Goal: Task Accomplishment & Management: Use online tool/utility

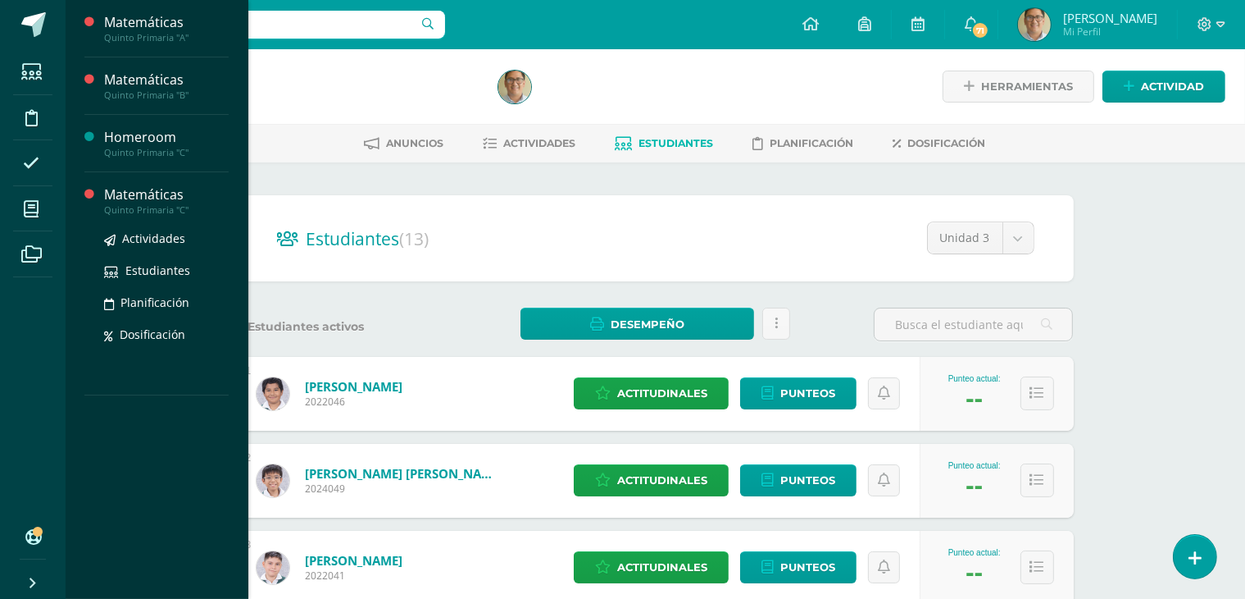
click at [141, 205] on div "Quinto Primaria "C"" at bounding box center [166, 209] width 125 height 11
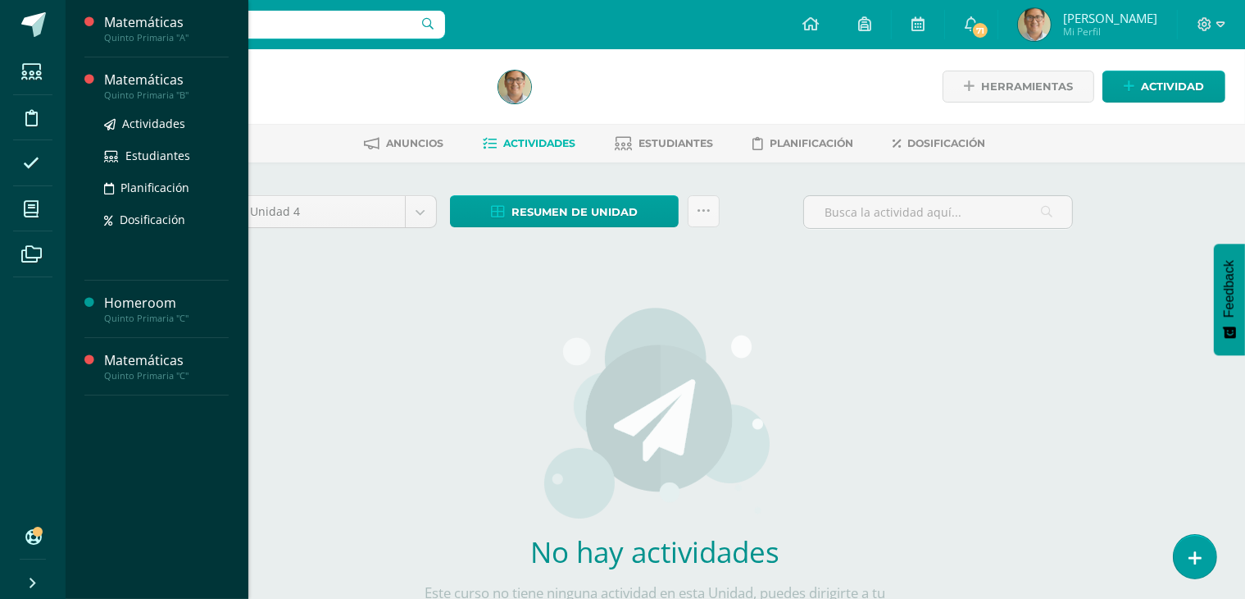
click at [149, 75] on div "Matemáticas" at bounding box center [166, 80] width 125 height 19
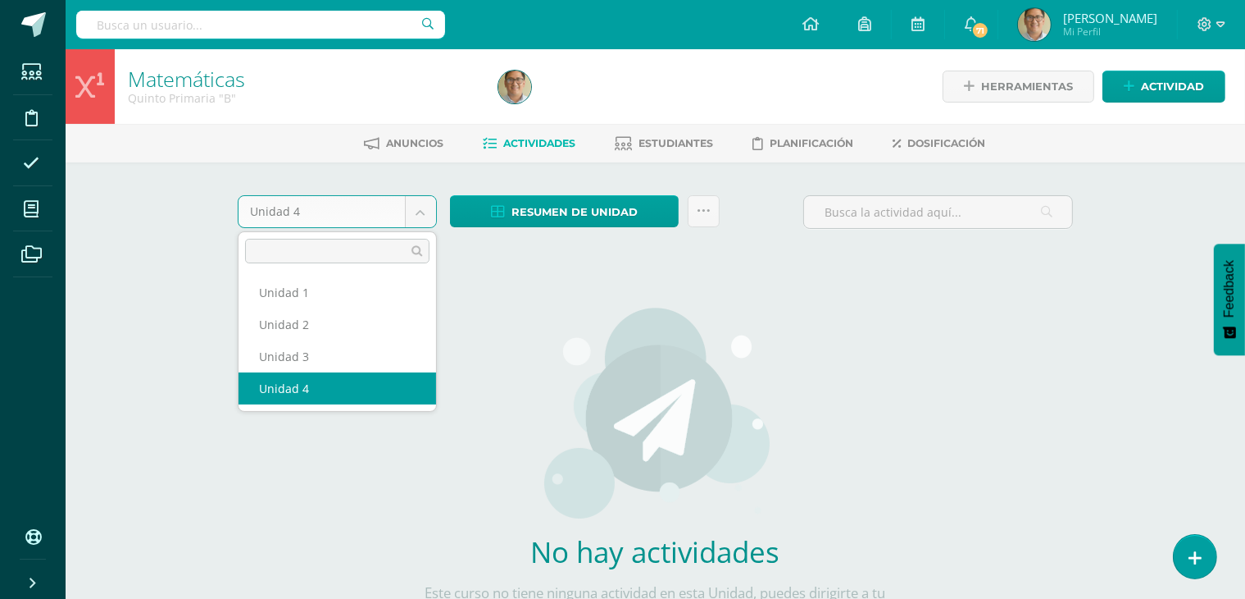
click at [428, 214] on body "Estudiantes Disciplina Asistencia Mis cursos Archivos Soporte Ayuda Reportar un…" at bounding box center [622, 352] width 1245 height 704
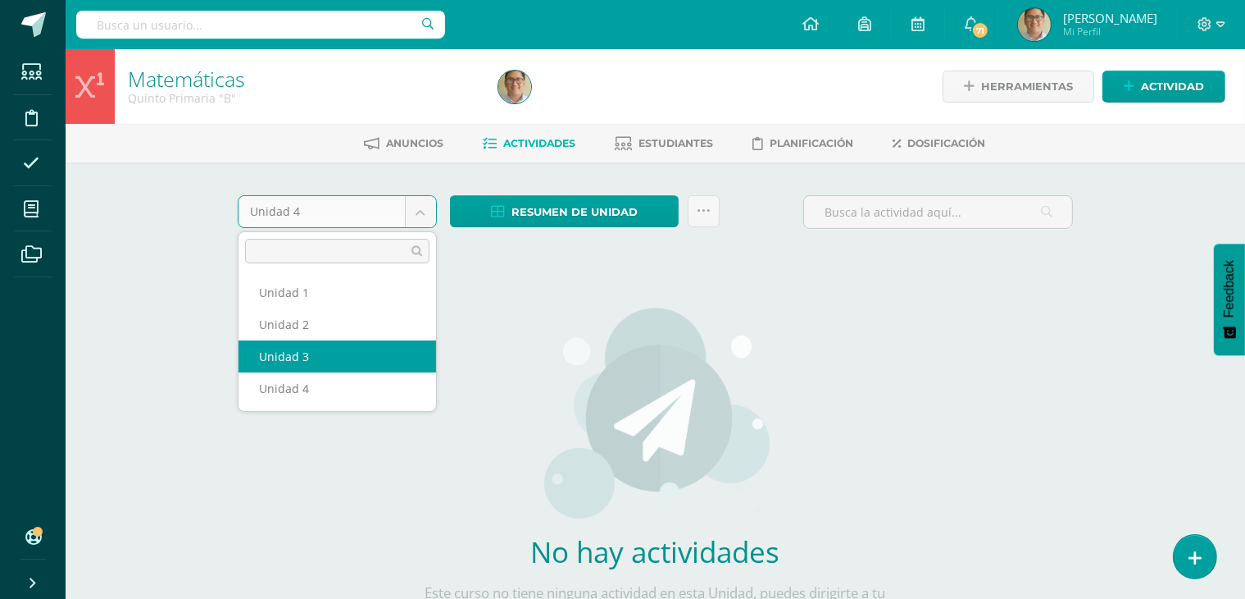
select select "Unidad 3"
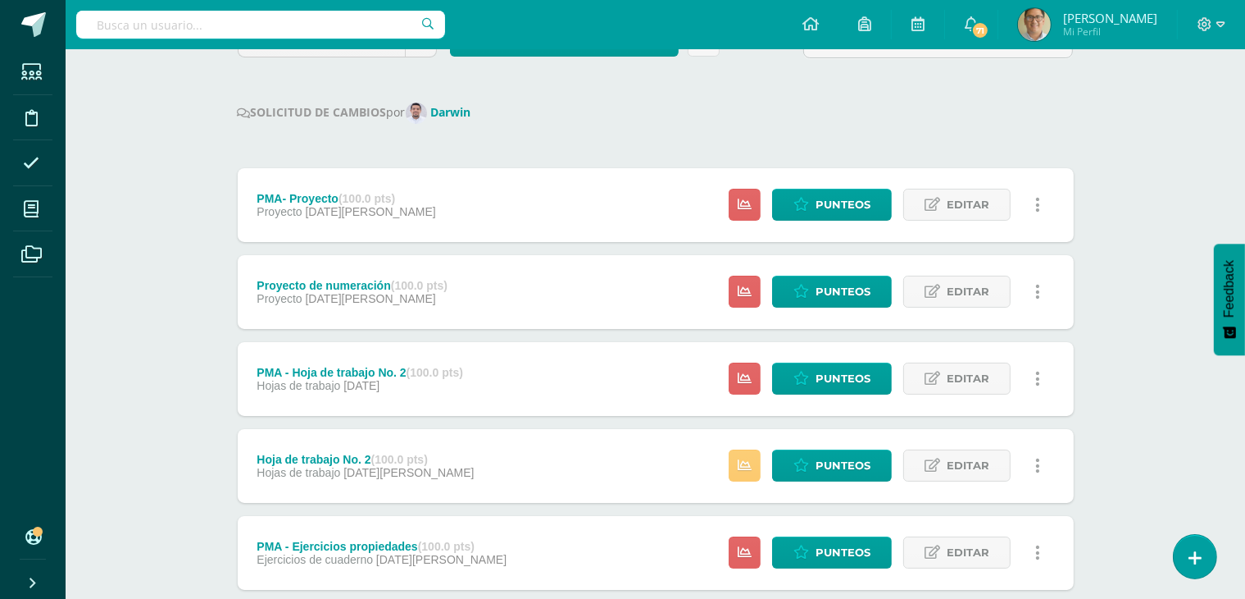
scroll to position [202, 0]
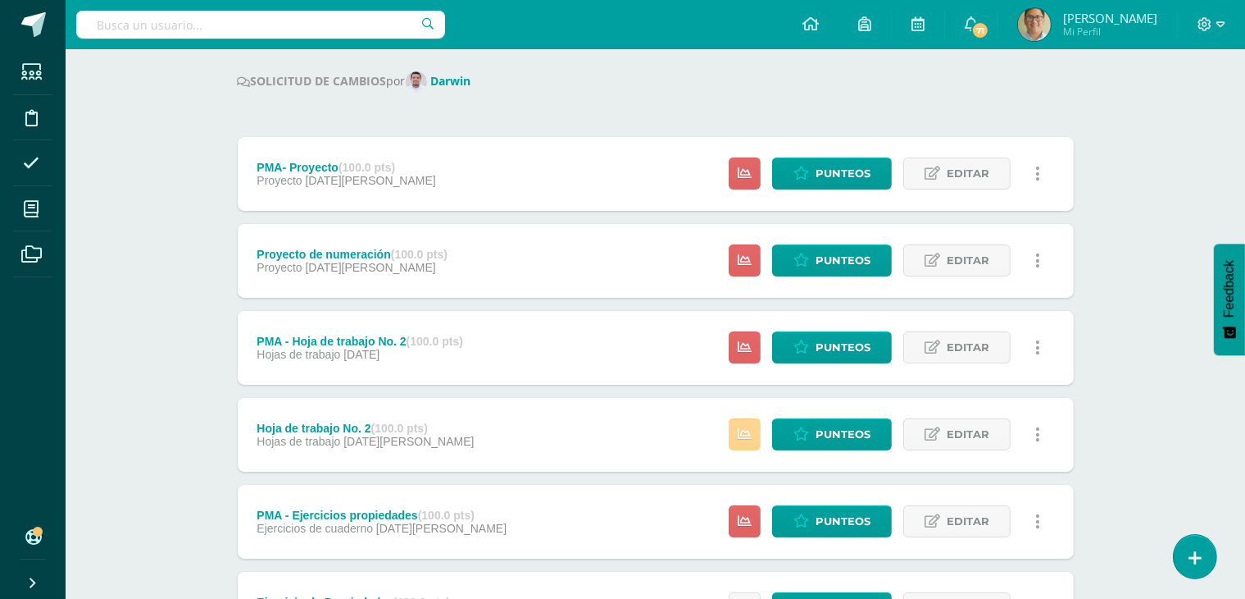
click at [746, 430] on icon at bounding box center [745, 434] width 14 height 14
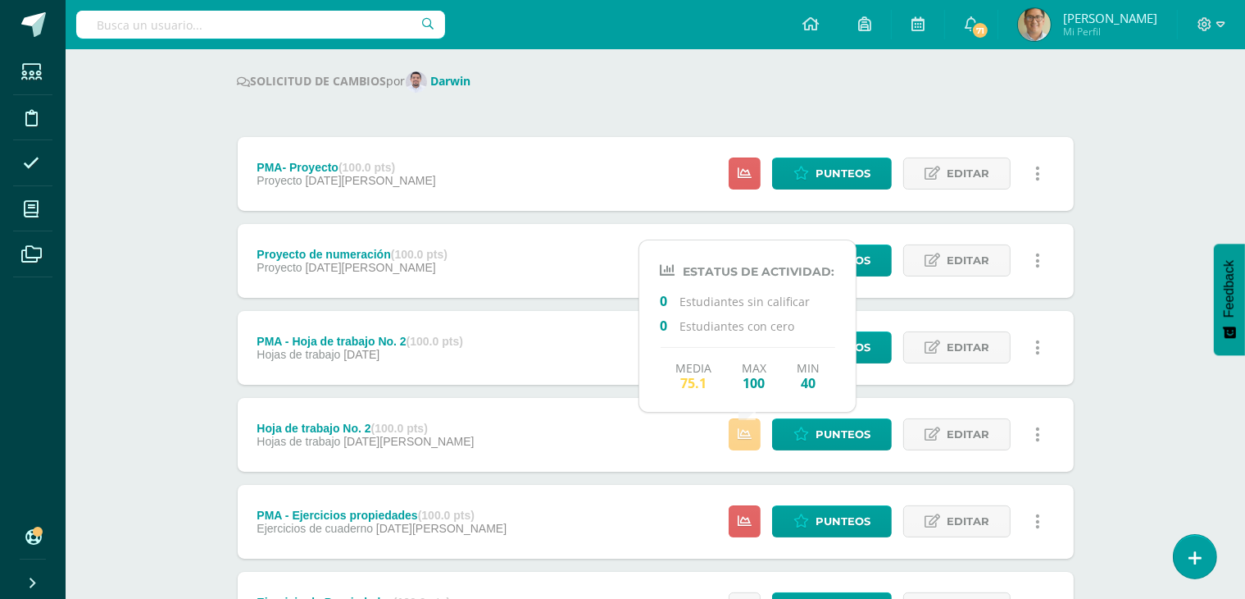
click at [746, 430] on icon at bounding box center [745, 434] width 14 height 14
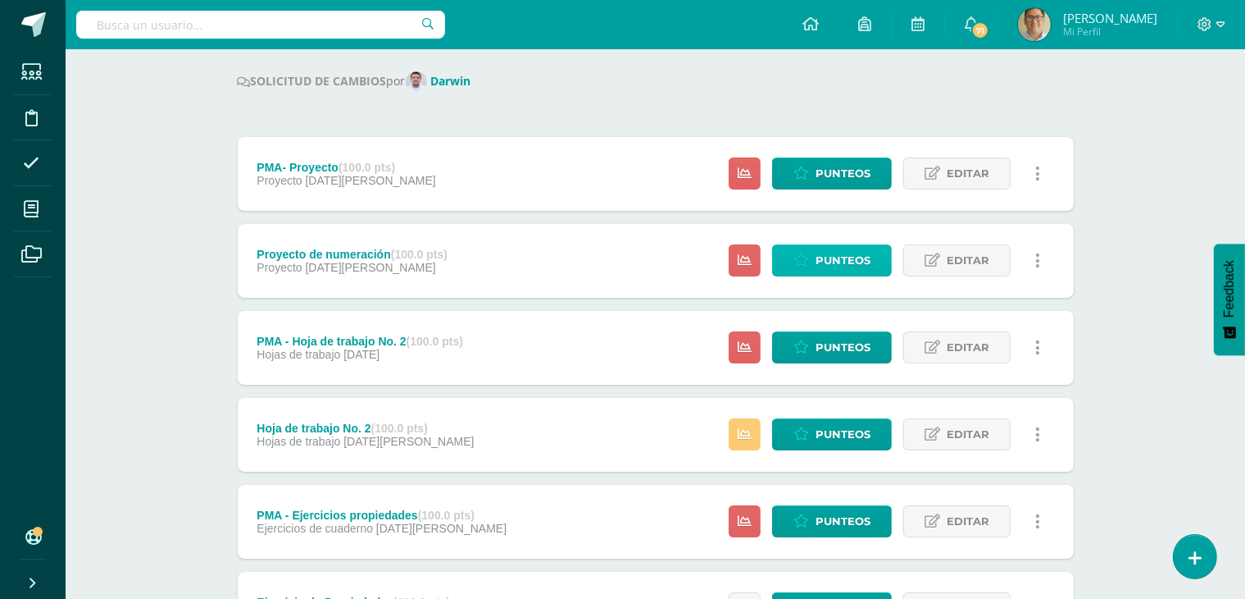
click at [836, 258] on span "Punteos" at bounding box center [843, 260] width 55 height 30
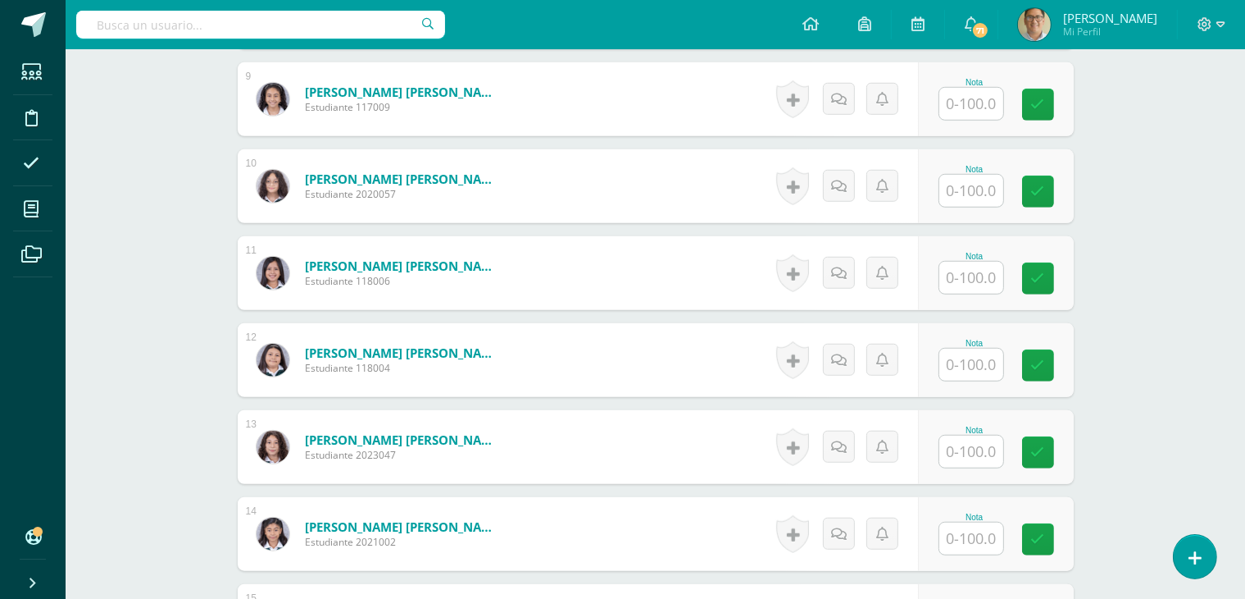
scroll to position [1204, 0]
click at [986, 362] on input "text" at bounding box center [981, 364] width 66 height 33
type input "90"
click at [1033, 363] on link at bounding box center [1049, 364] width 33 height 33
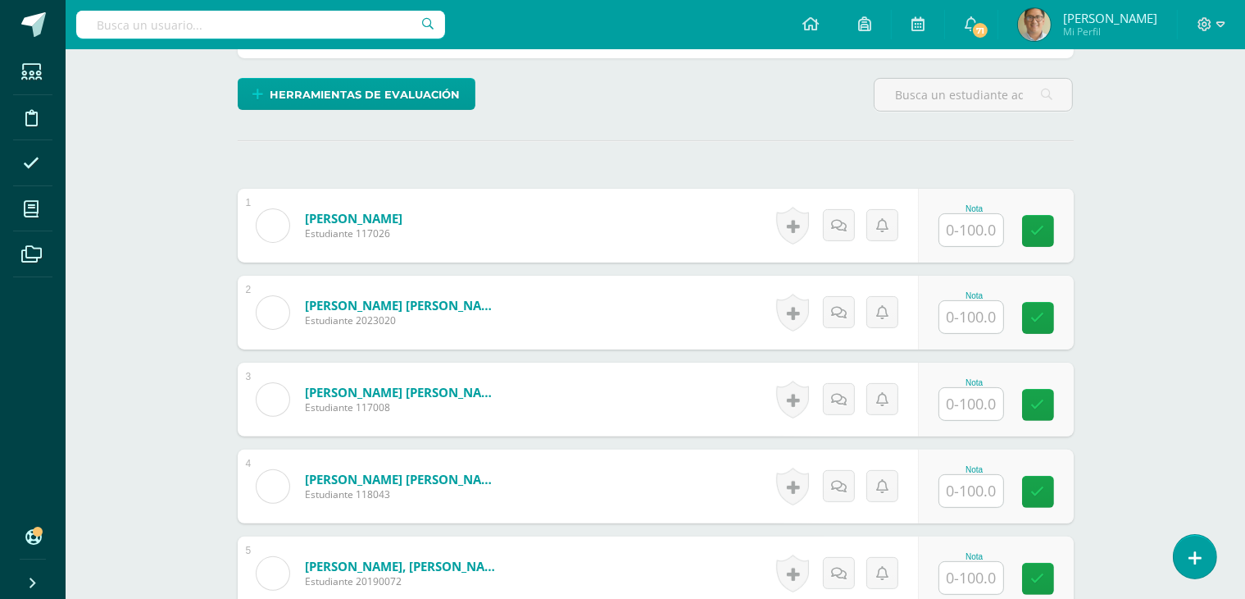
scroll to position [380, 0]
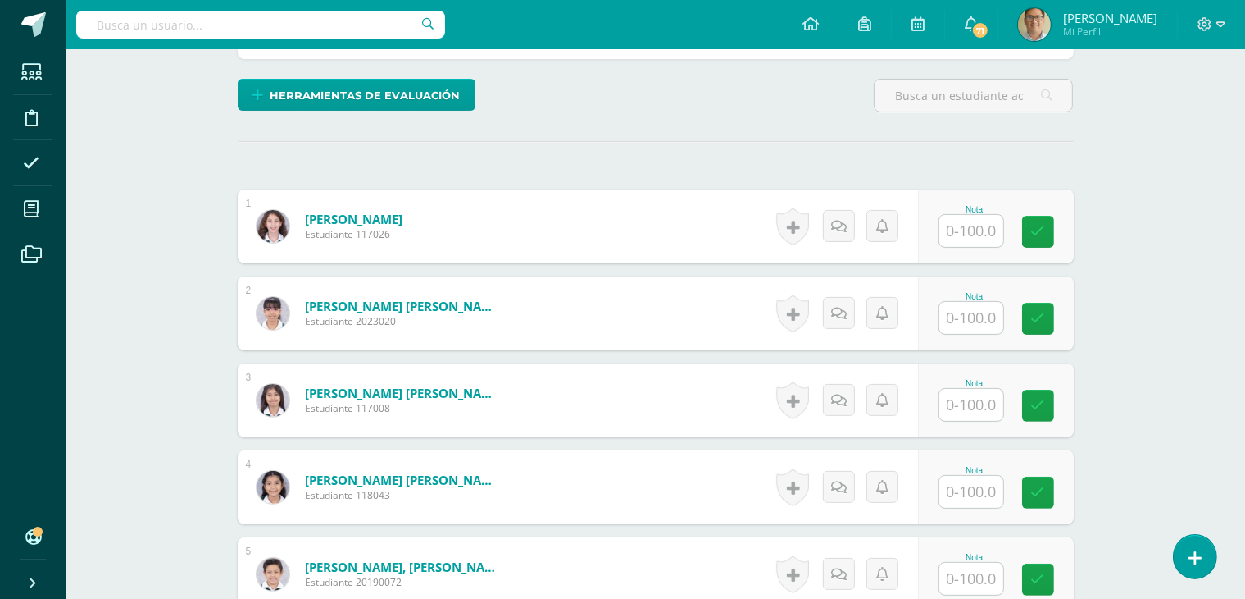
click at [986, 222] on input "text" at bounding box center [972, 231] width 64 height 32
type input "100"
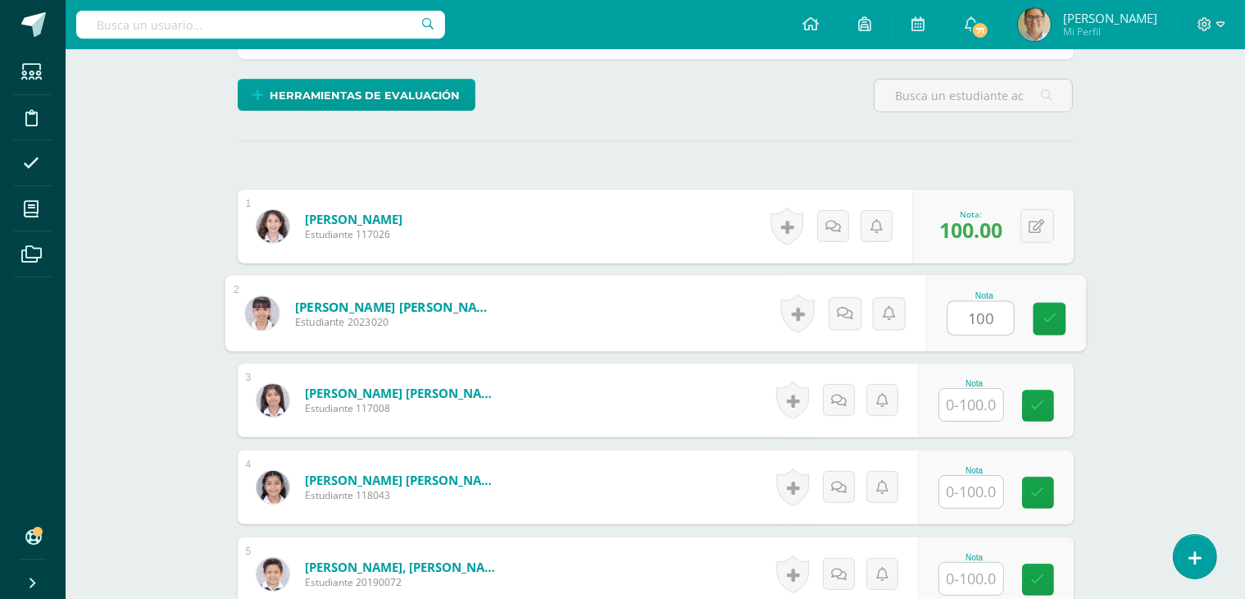
type input "100"
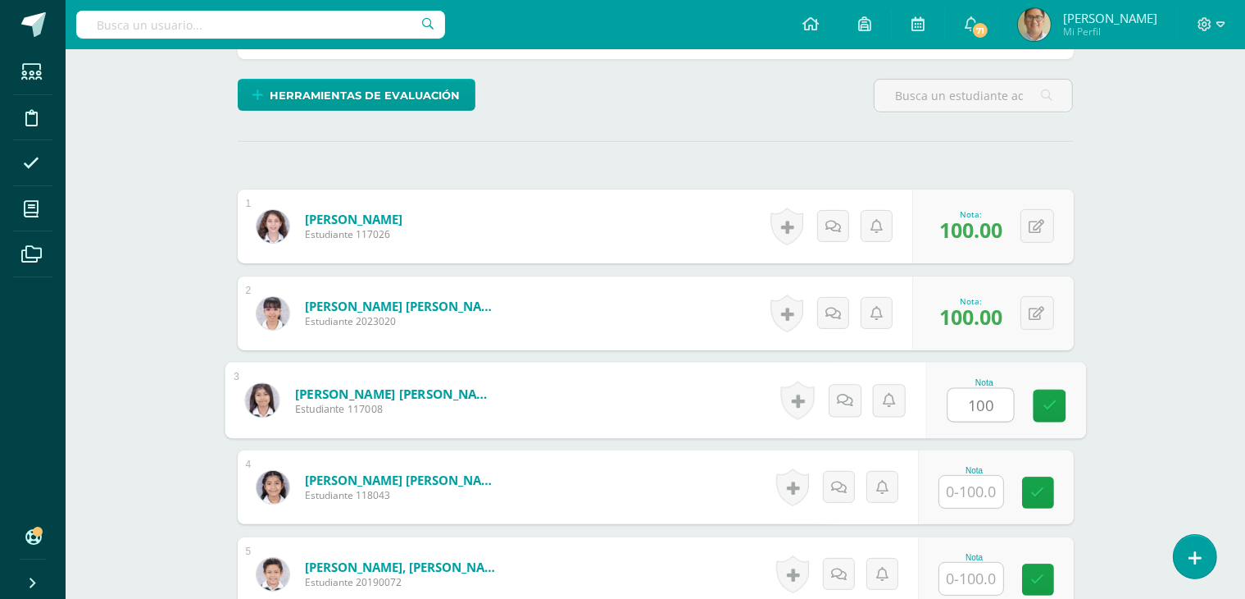
type input "100"
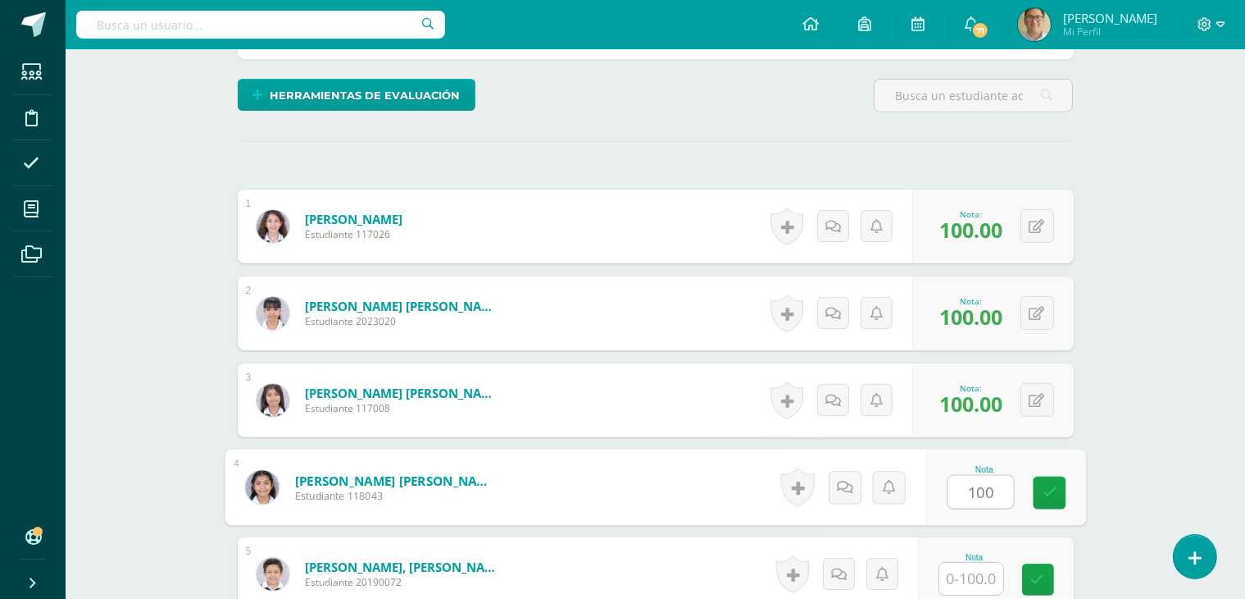
type input "100"
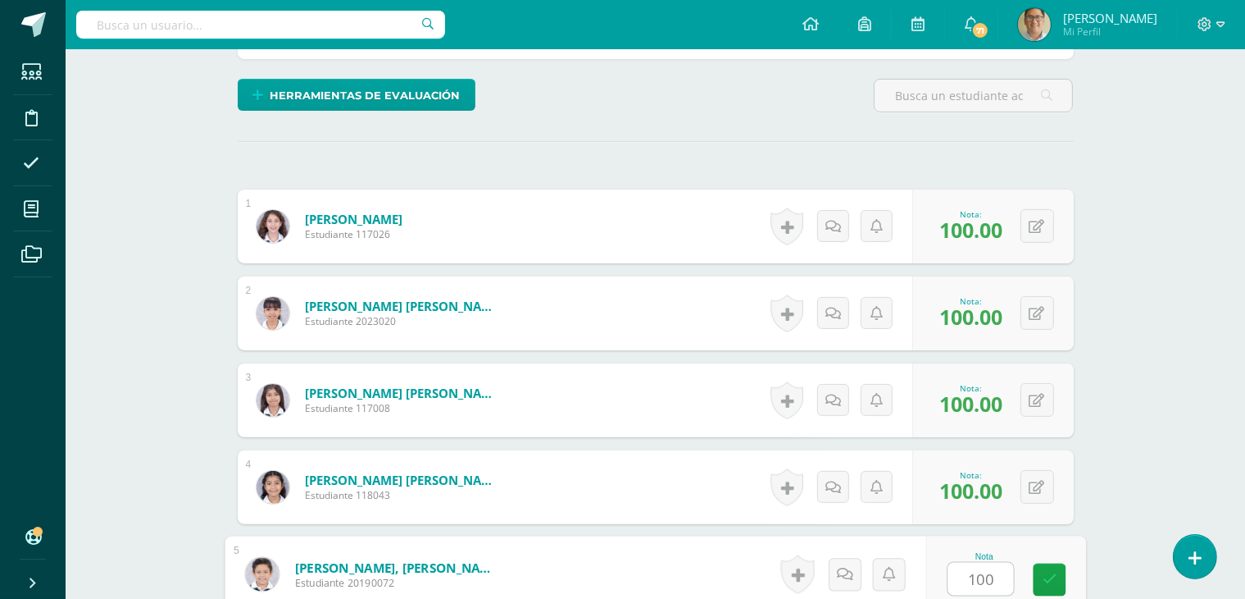
type input "100"
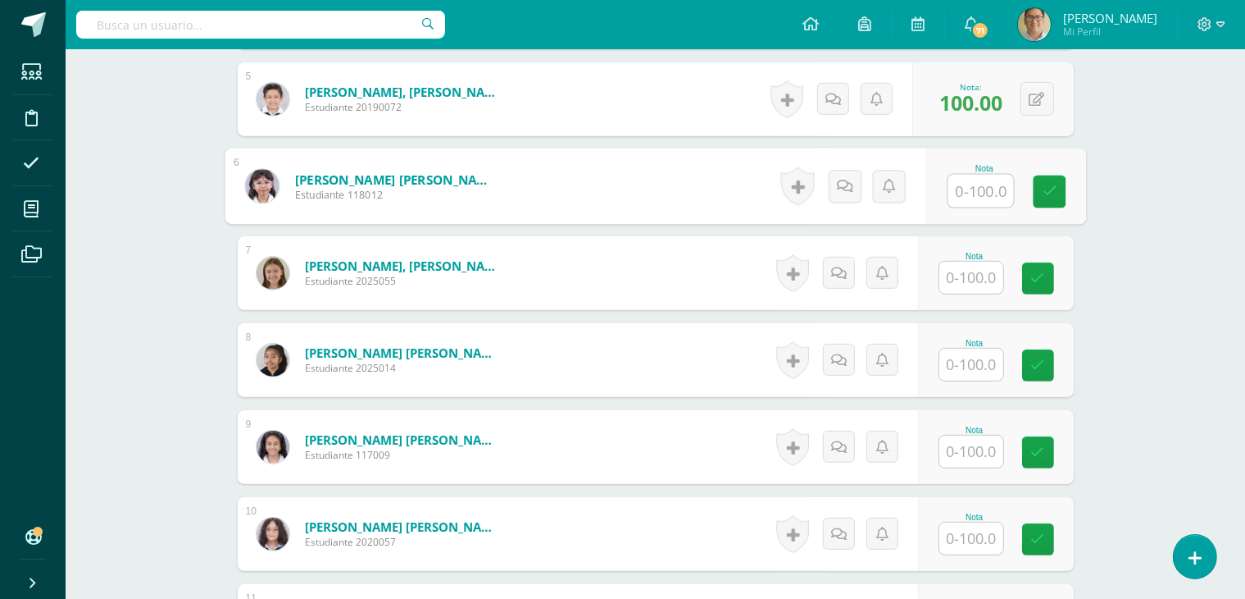
scroll to position [853, 0]
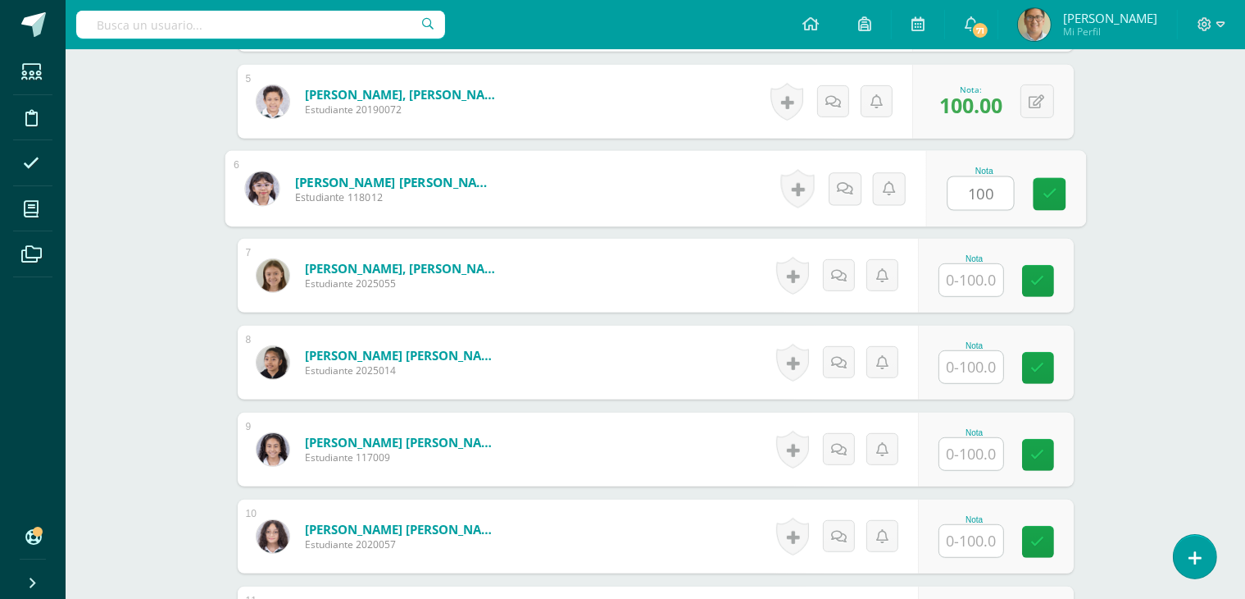
type input "100"
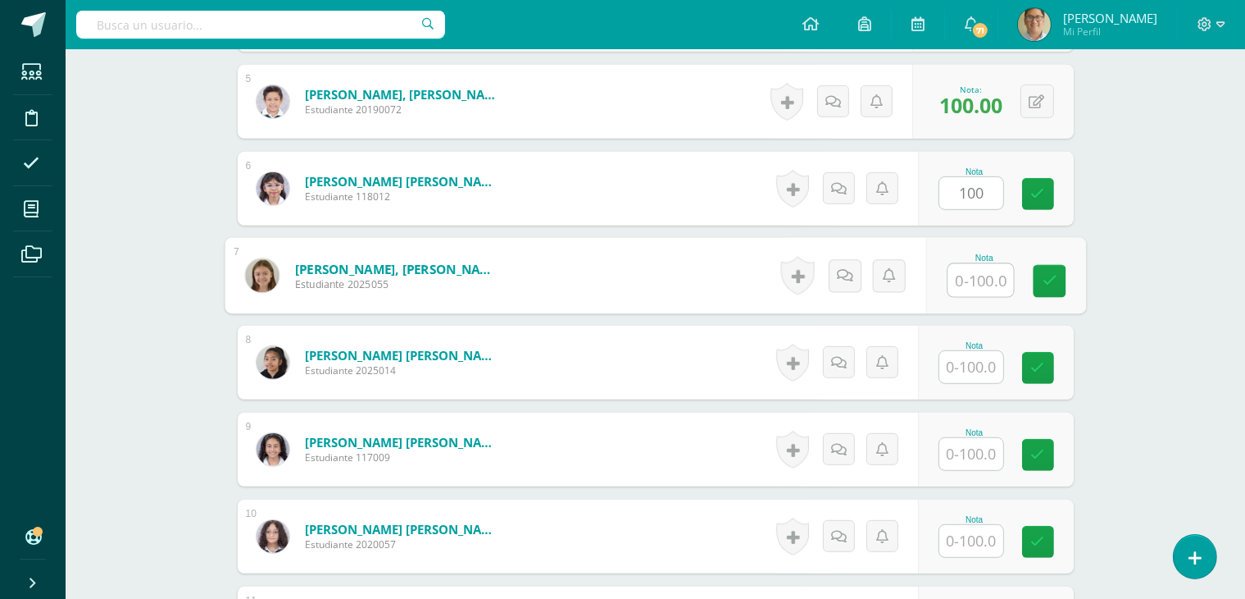
click at [971, 280] on input "text" at bounding box center [981, 280] width 66 height 33
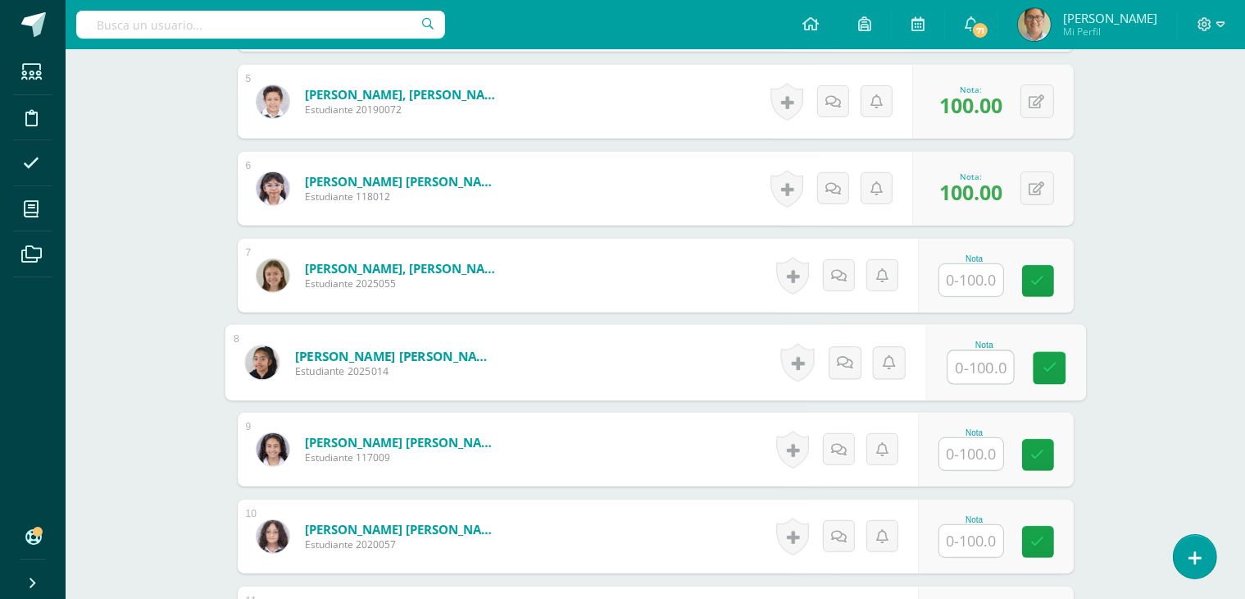
click at [971, 362] on input "text" at bounding box center [981, 367] width 66 height 33
type input "100"
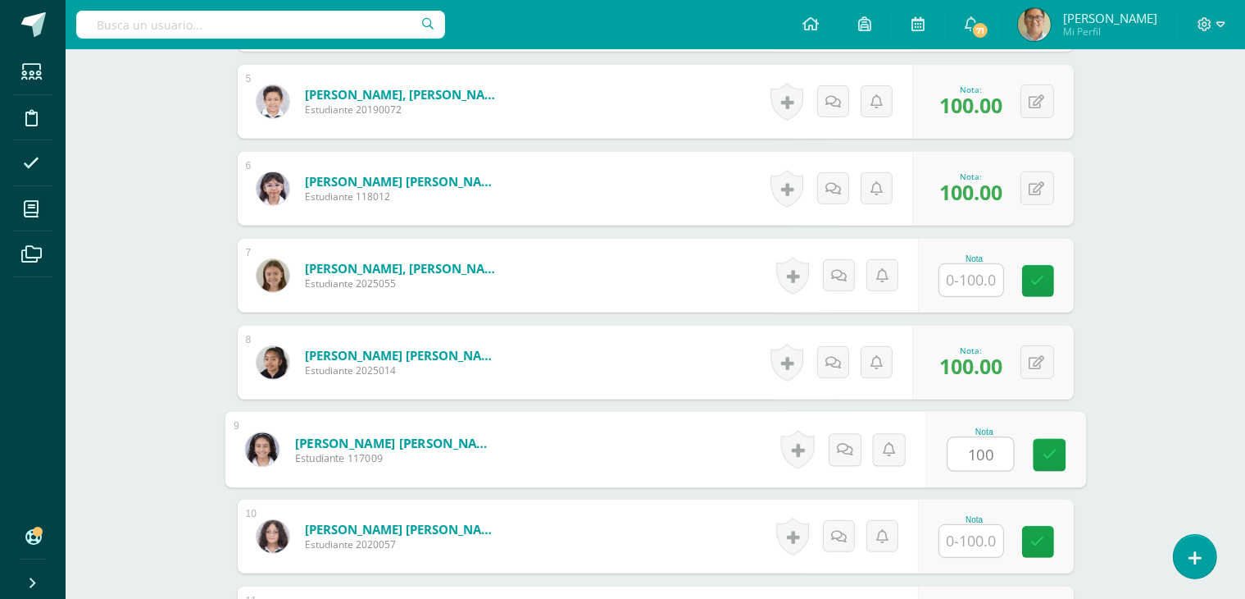
type input "100"
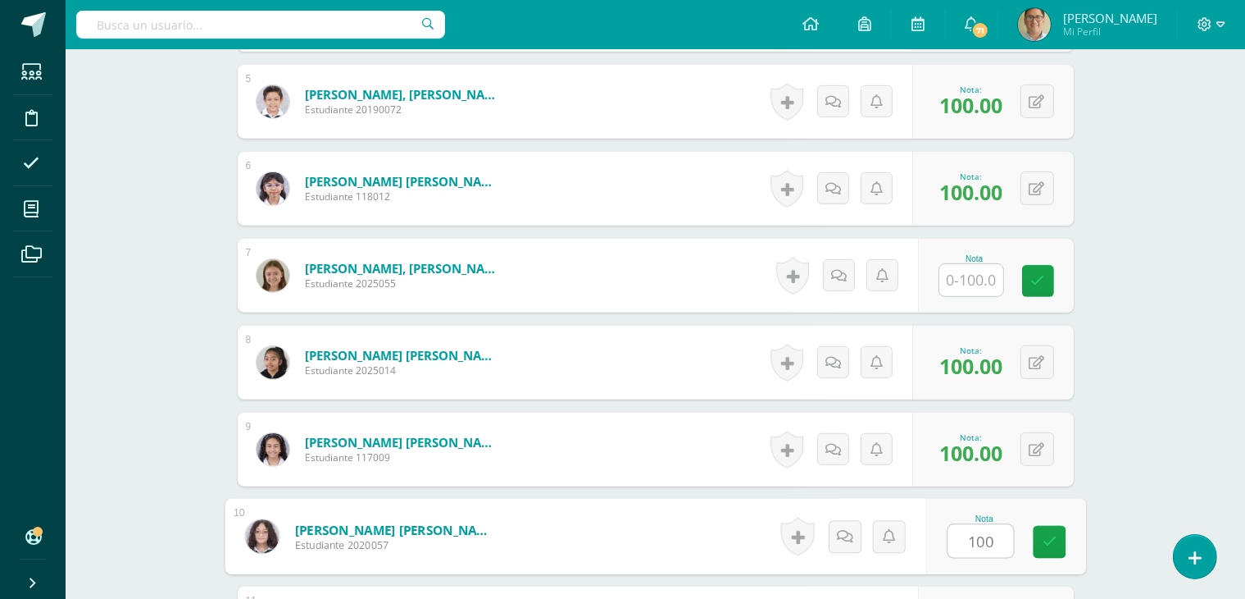
type input "100"
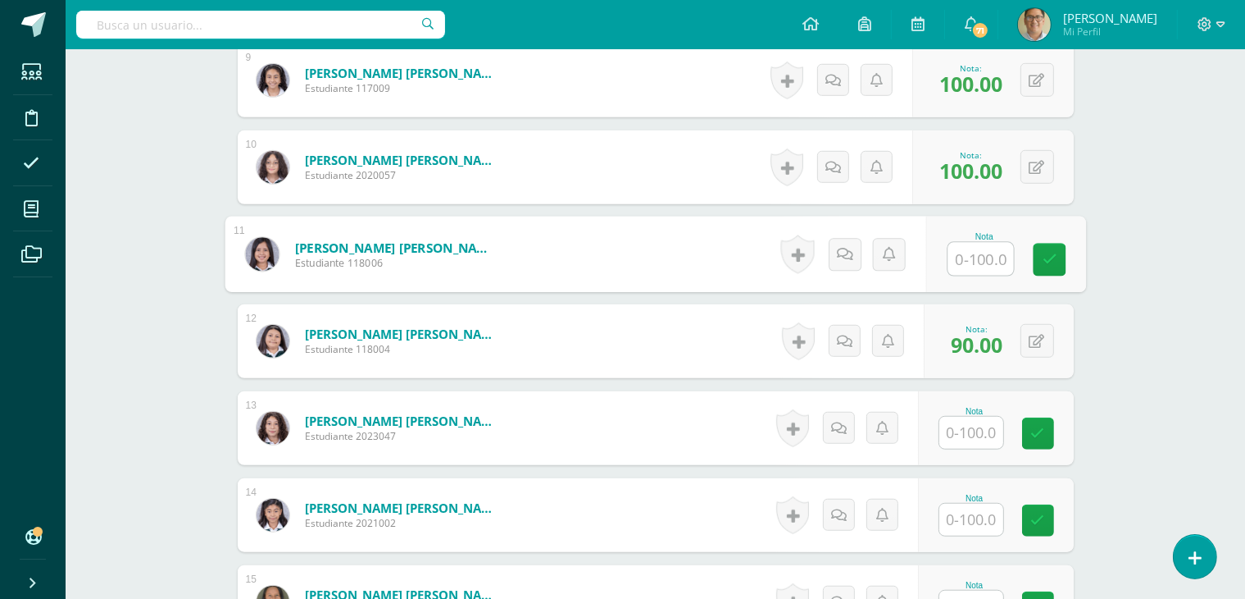
scroll to position [1221, 0]
type input "100"
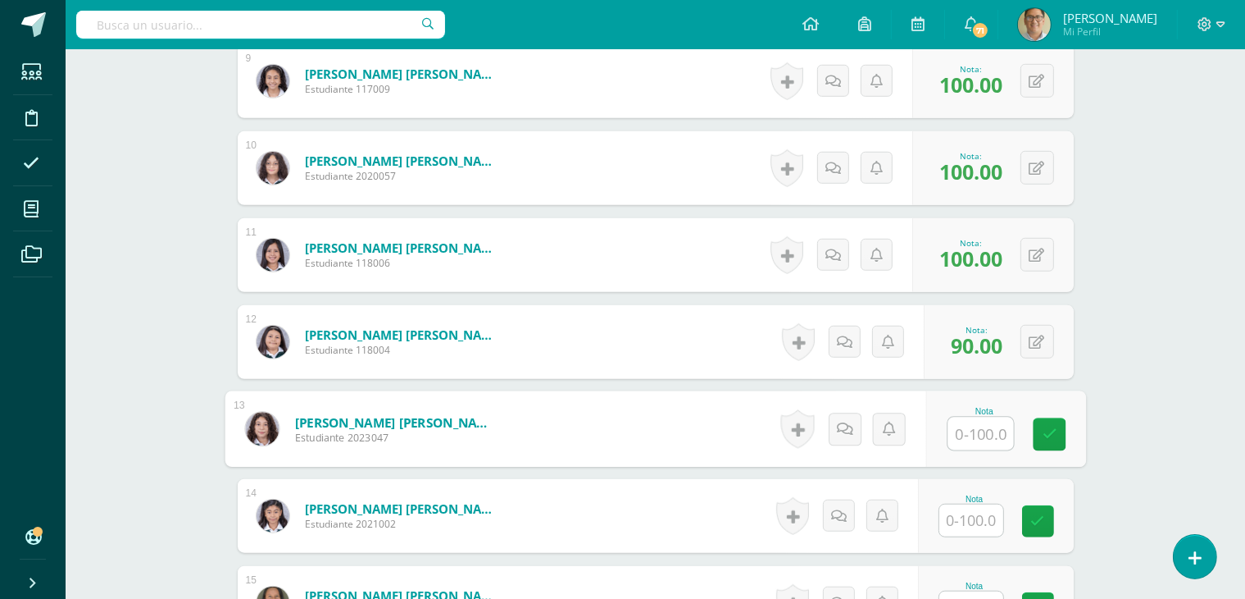
click at [974, 434] on input "text" at bounding box center [981, 433] width 66 height 33
type input "100"
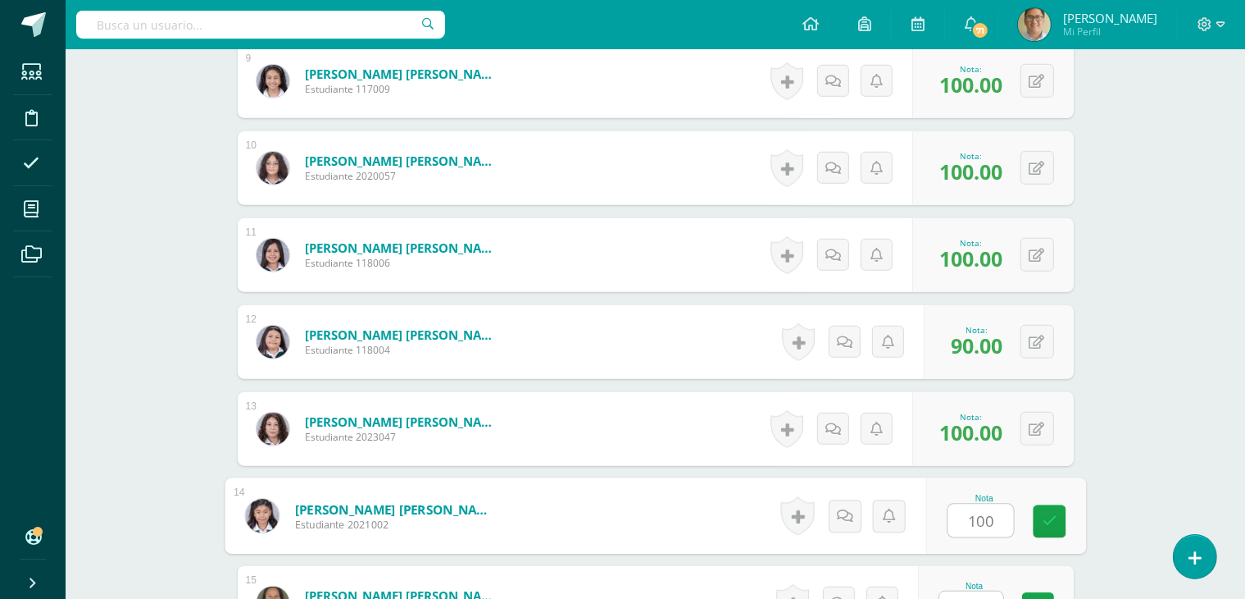
type input "100"
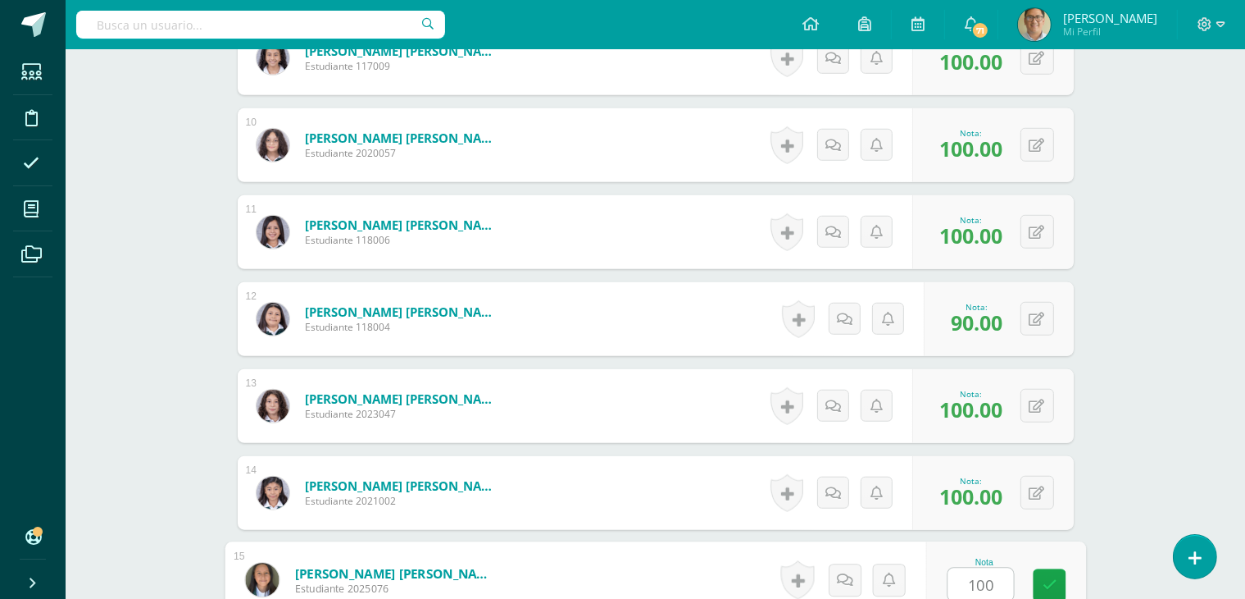
type input "100"
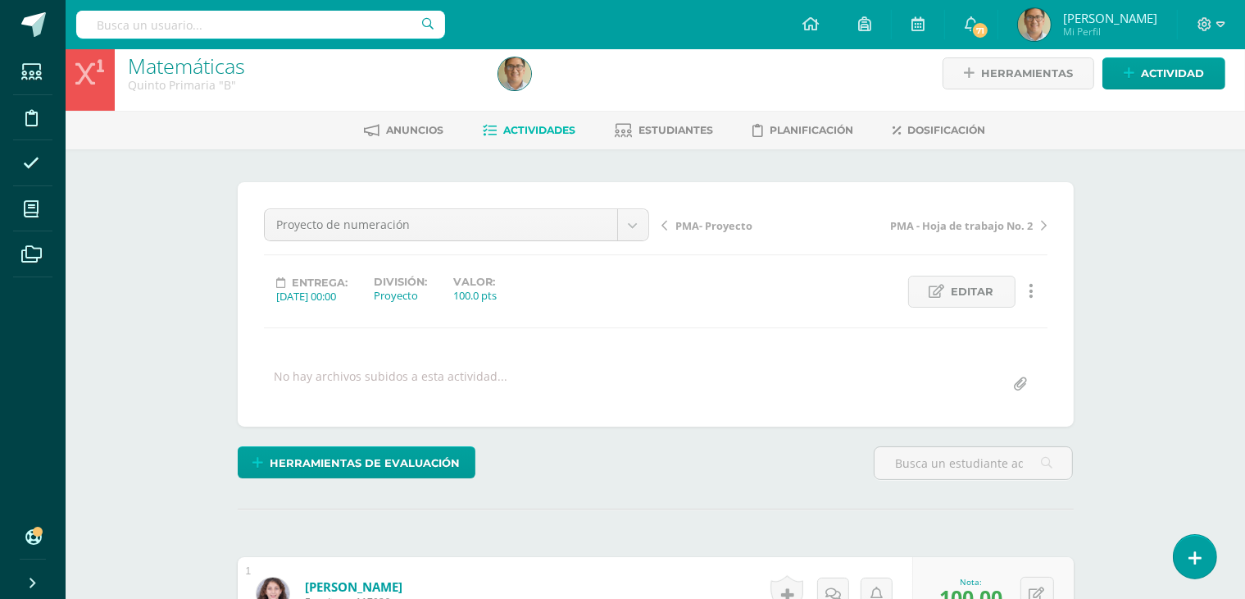
scroll to position [0, 0]
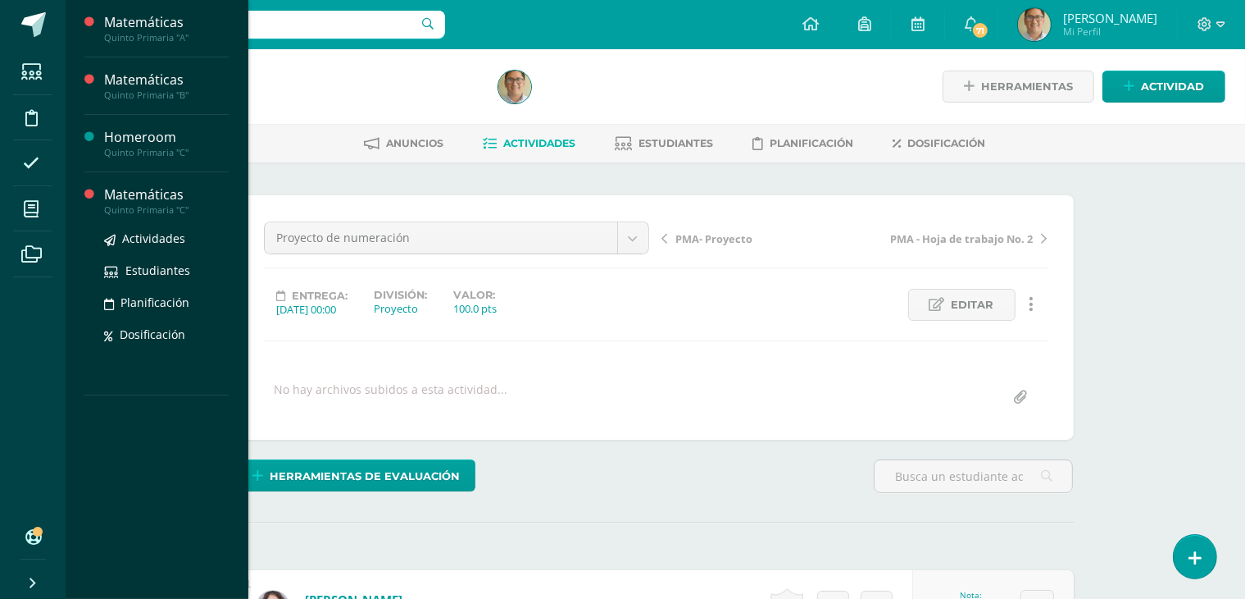
click at [138, 190] on div "Matemáticas" at bounding box center [166, 194] width 125 height 19
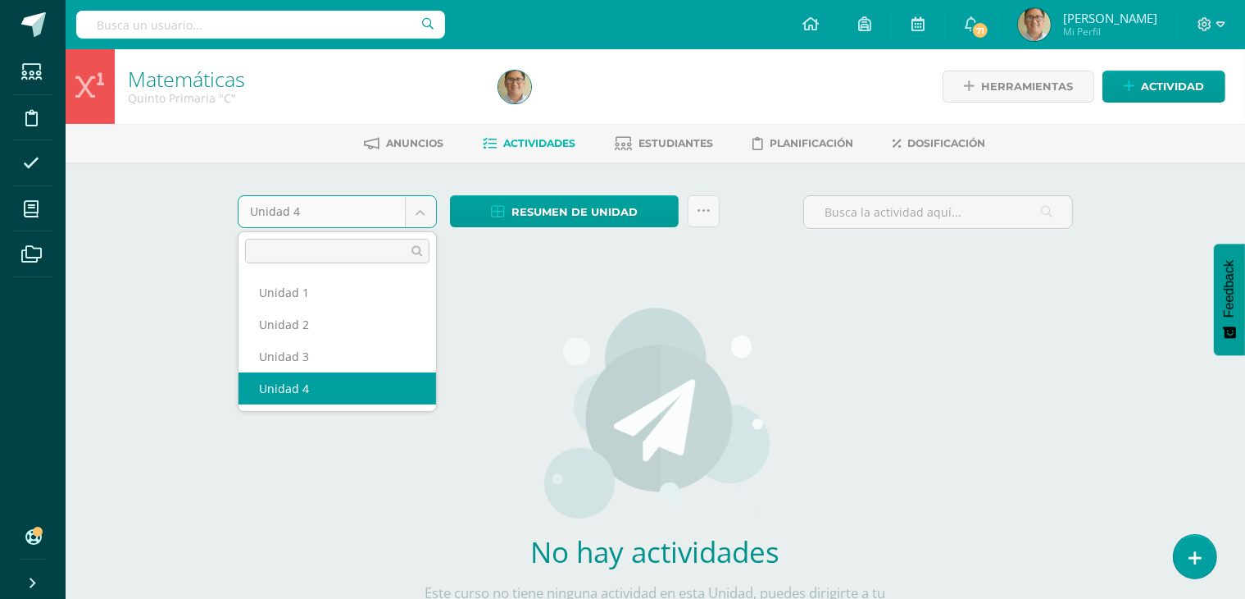
click at [421, 204] on body "Estudiantes Disciplina Asistencia Mis cursos Archivos Soporte Ayuda Reportar un…" at bounding box center [622, 352] width 1245 height 704
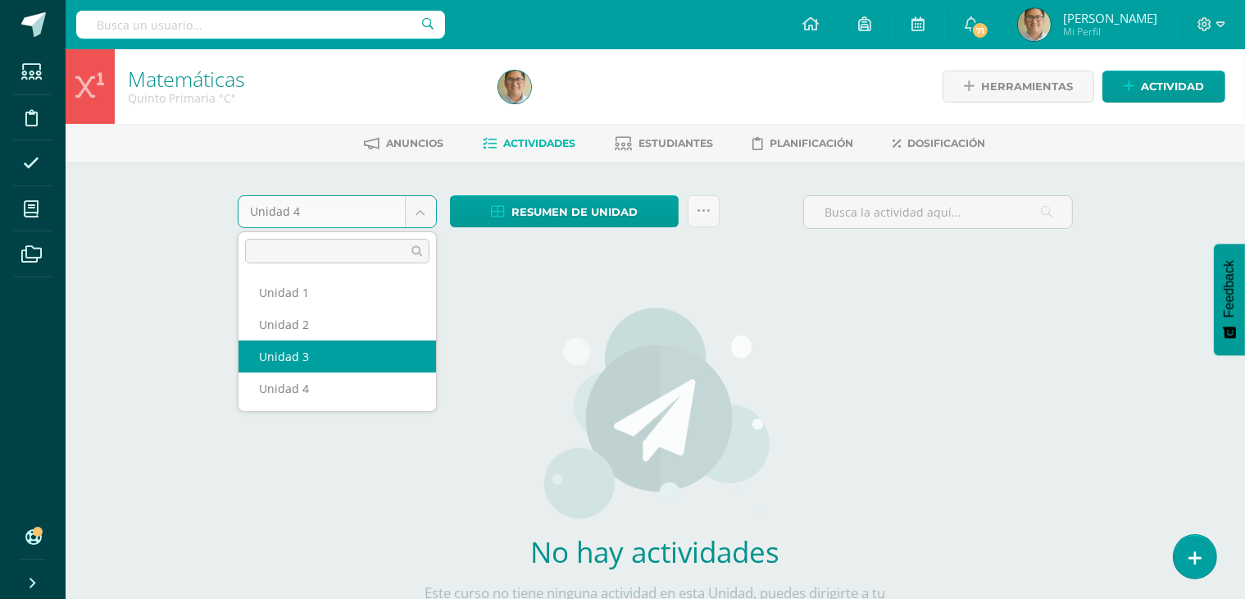
select select "Unidad 3"
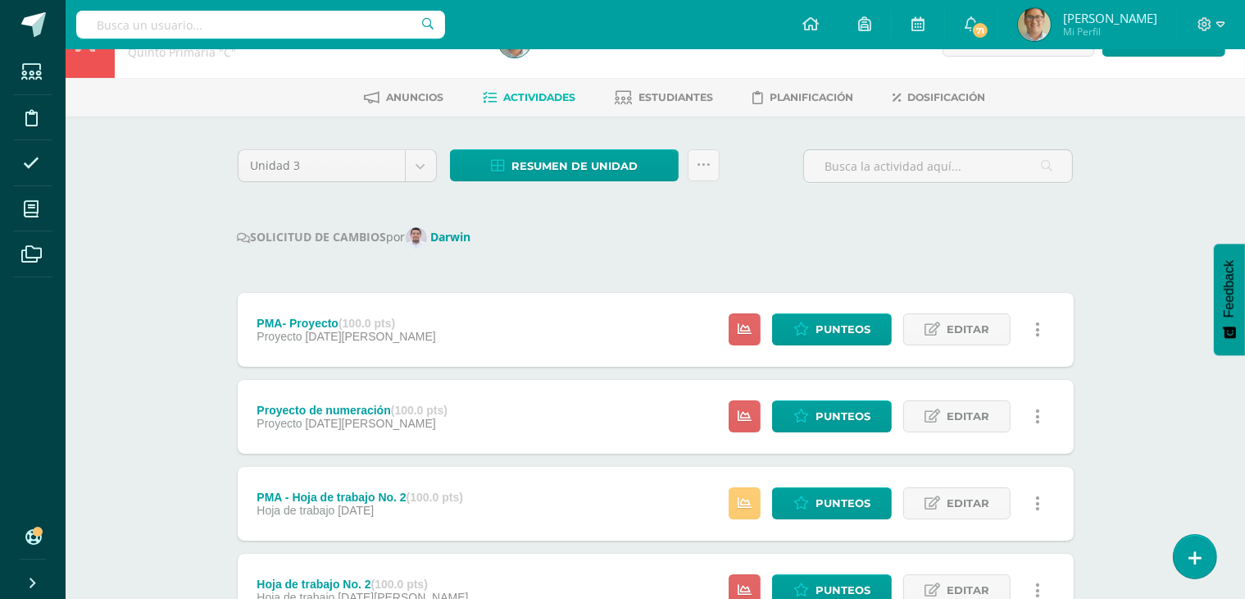
scroll to position [46, 0]
click at [823, 420] on span "Punteos" at bounding box center [843, 416] width 55 height 30
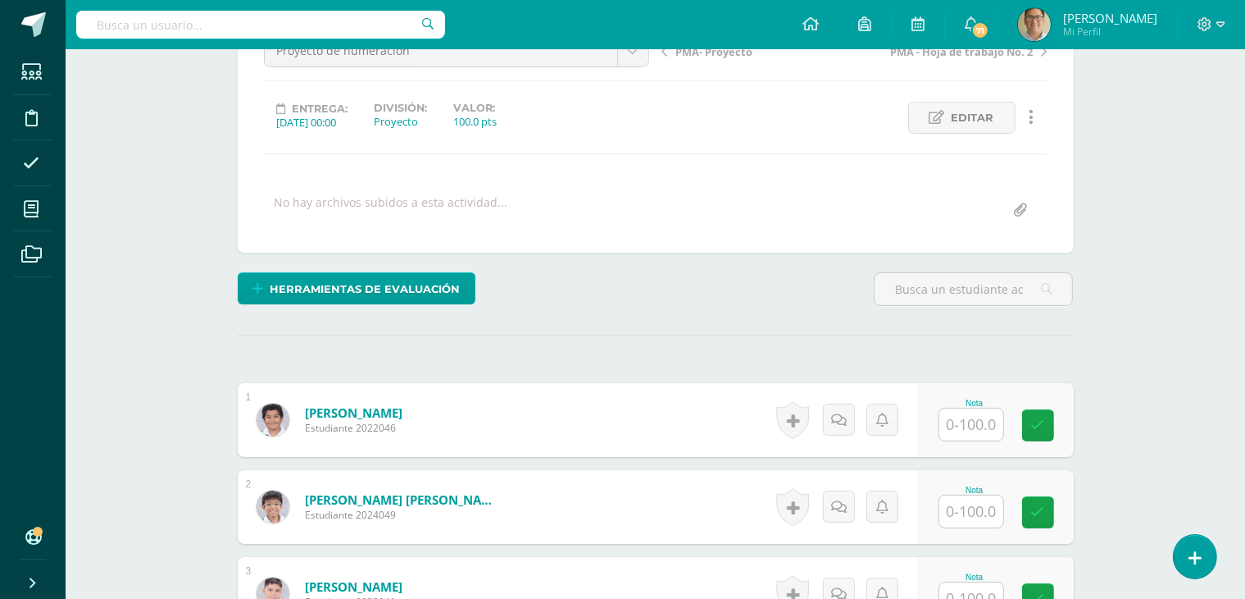
scroll to position [187, 0]
click at [974, 509] on input "text" at bounding box center [981, 511] width 66 height 33
type input "67"
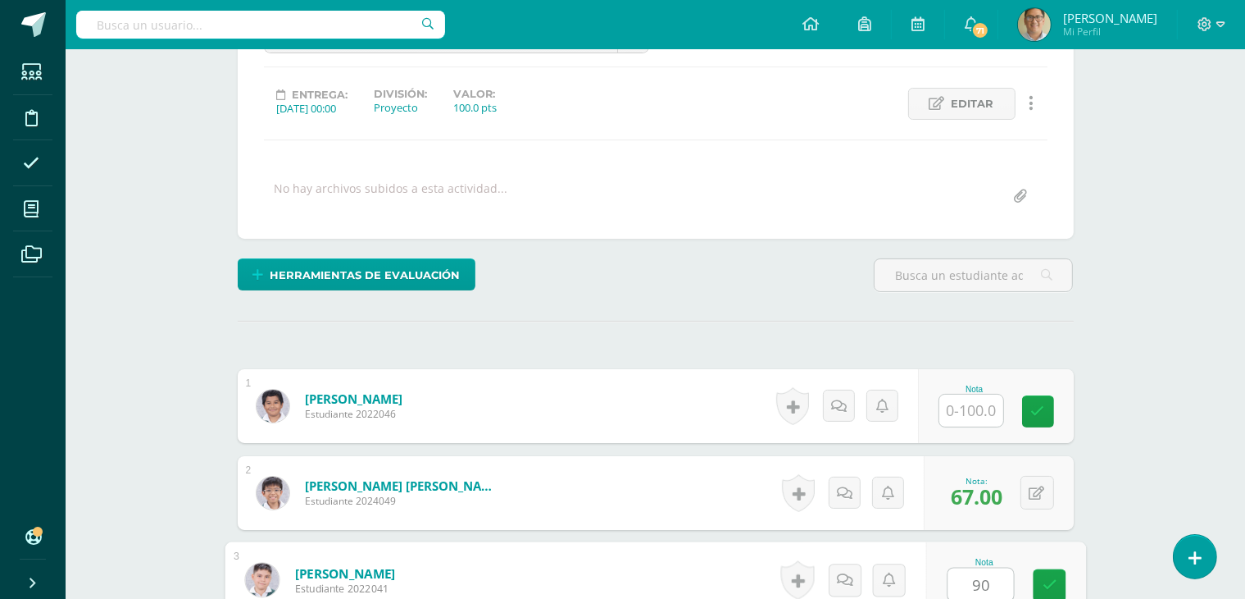
type input "90"
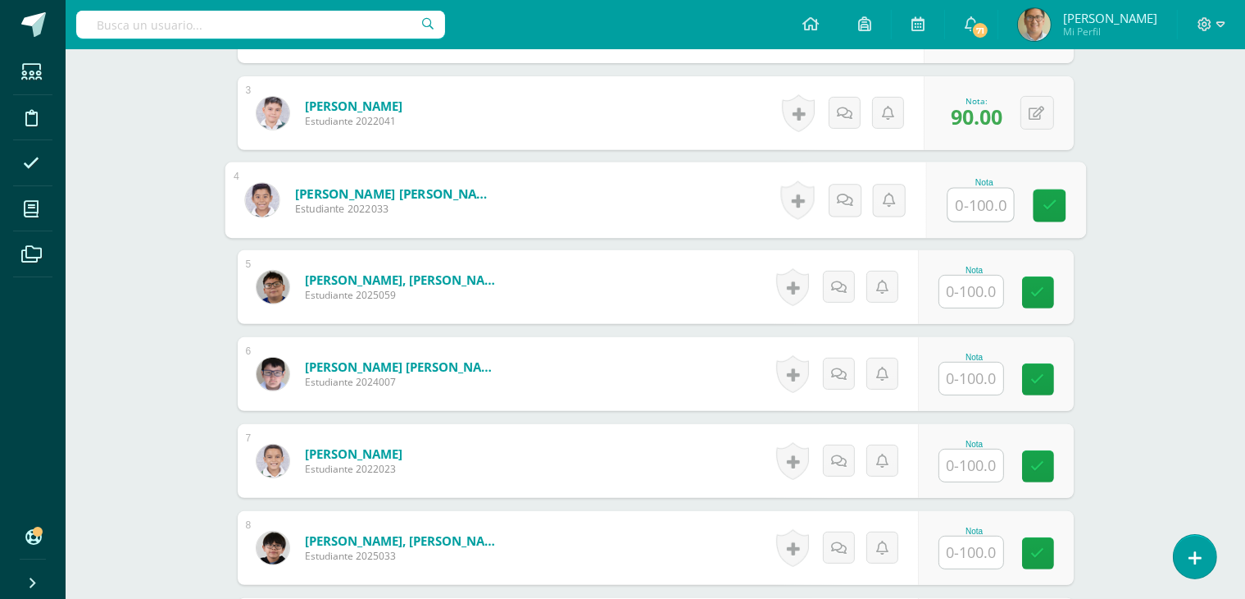
scroll to position [666, 0]
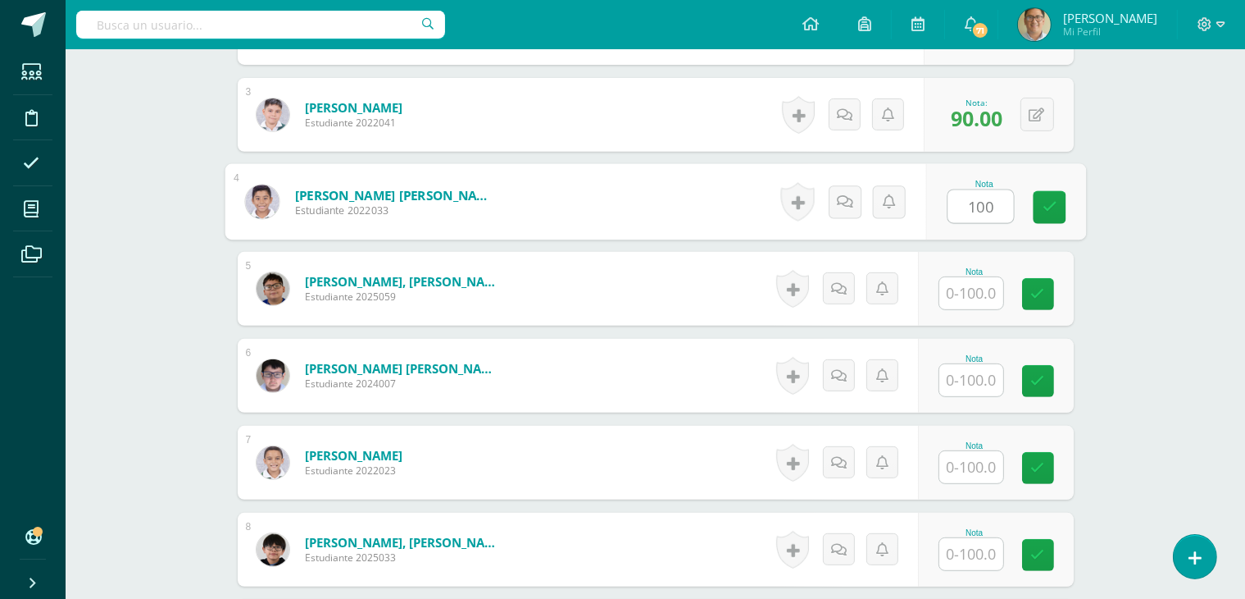
type input "100"
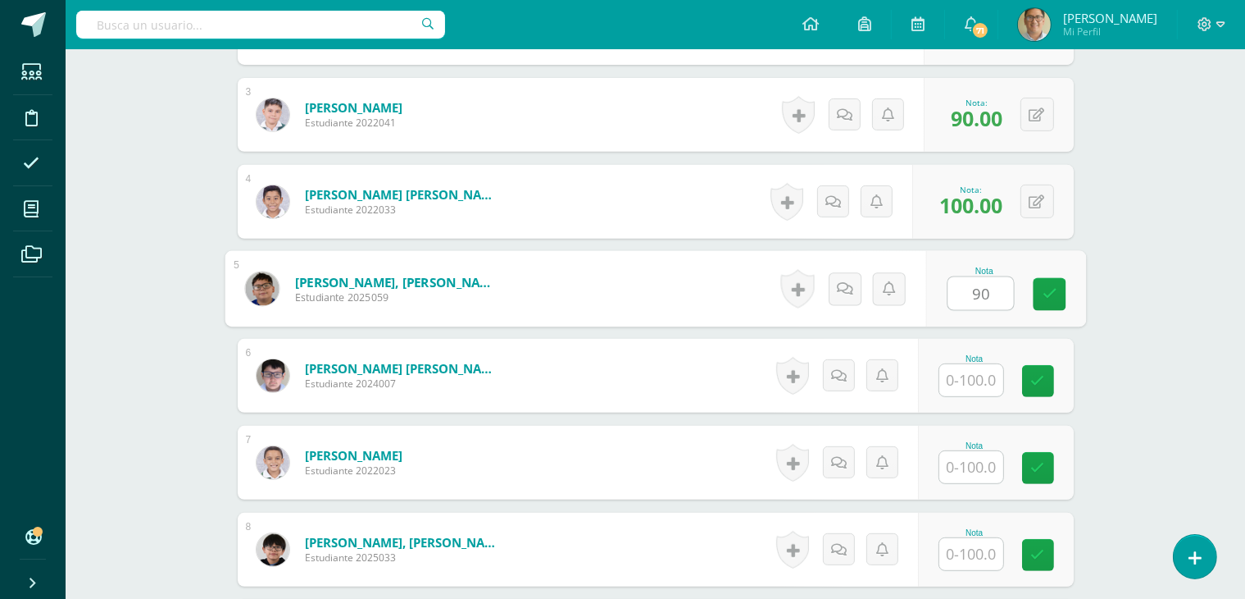
type input "90"
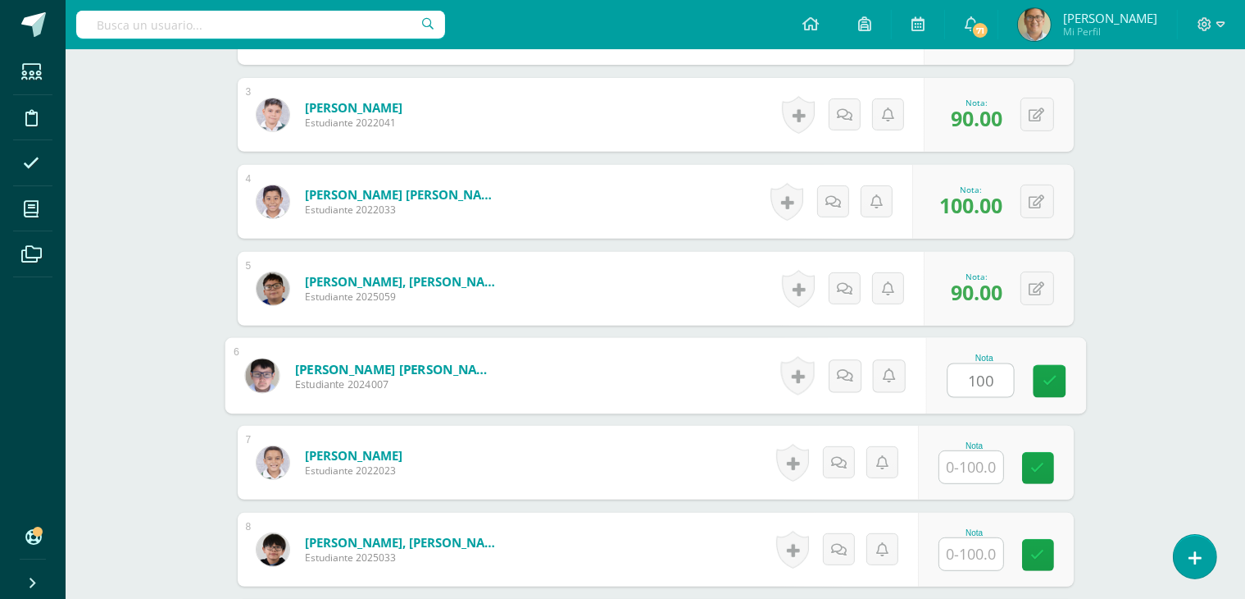
type input "100"
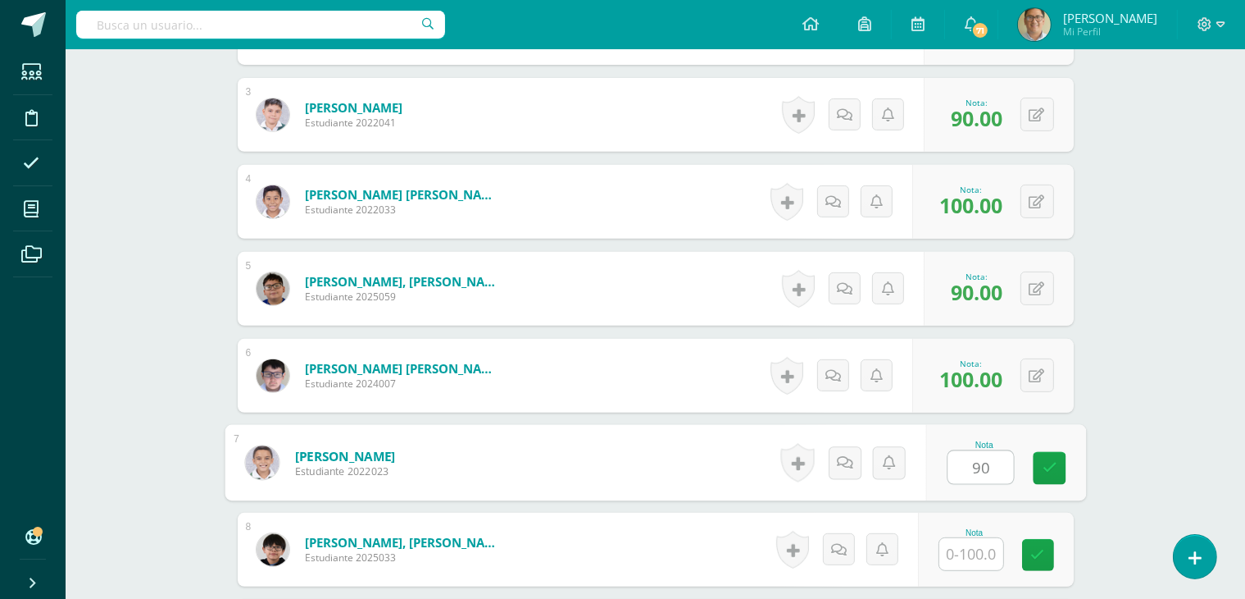
type input "90"
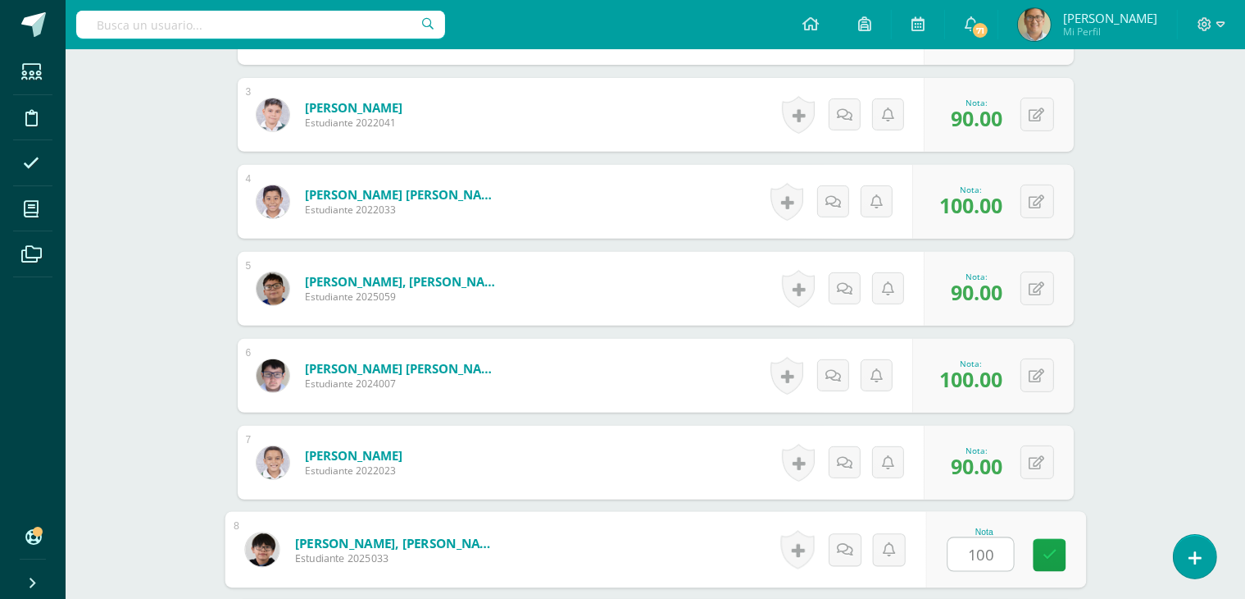
type input "100"
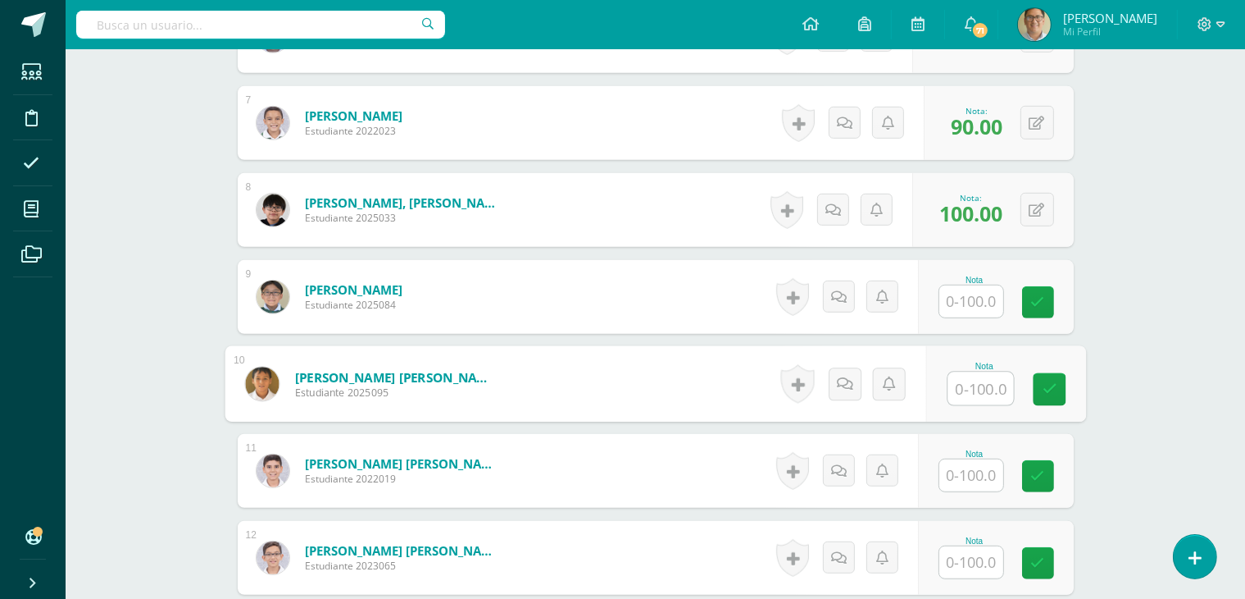
click at [956, 398] on input "text" at bounding box center [981, 388] width 66 height 33
type input "100"
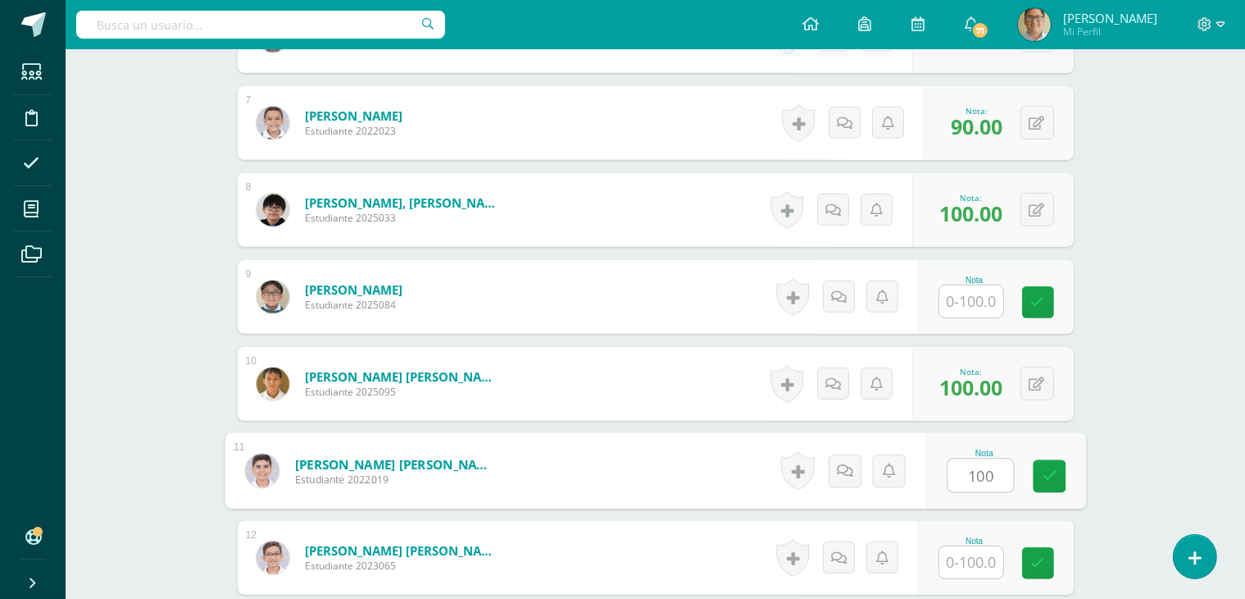
type input "100"
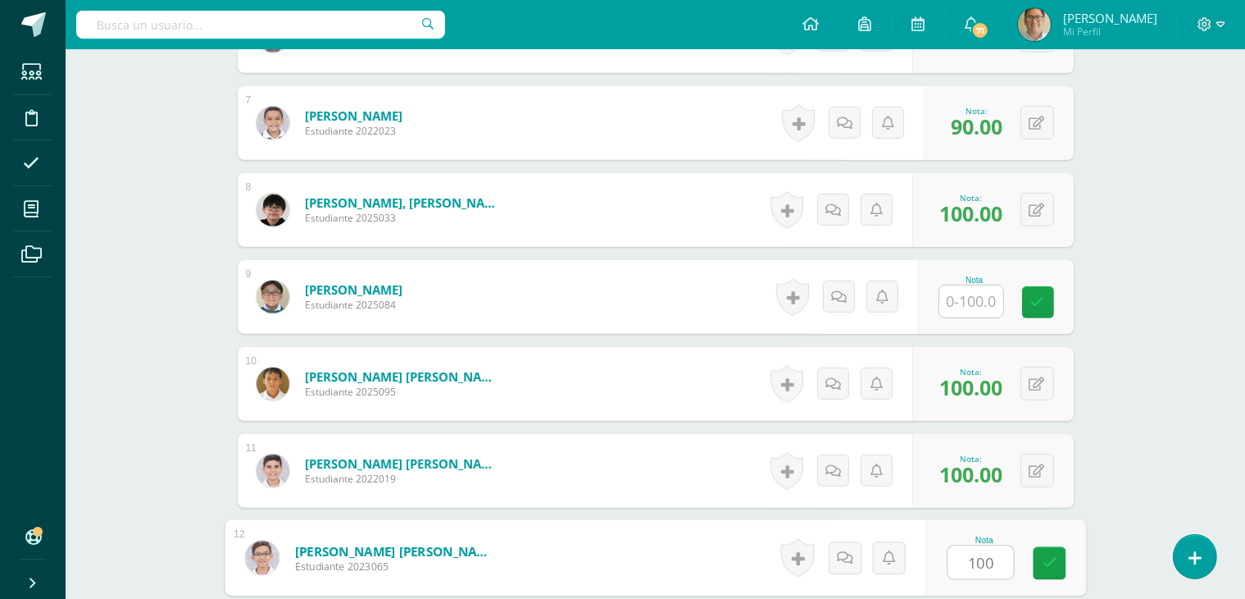
type input "100"
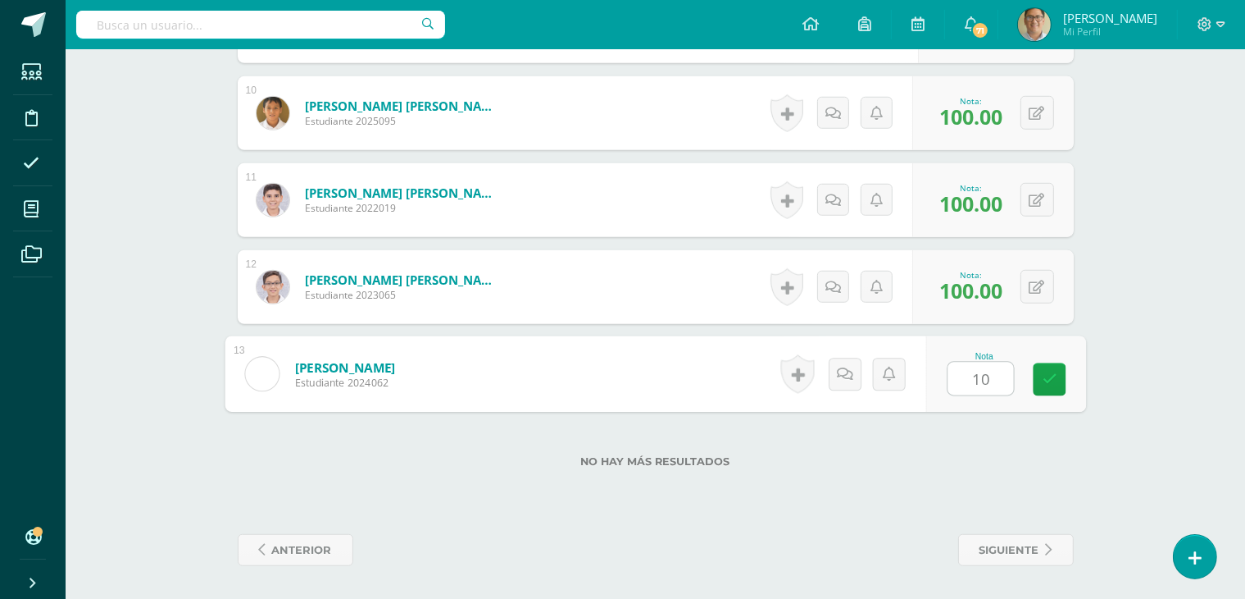
type input "100"
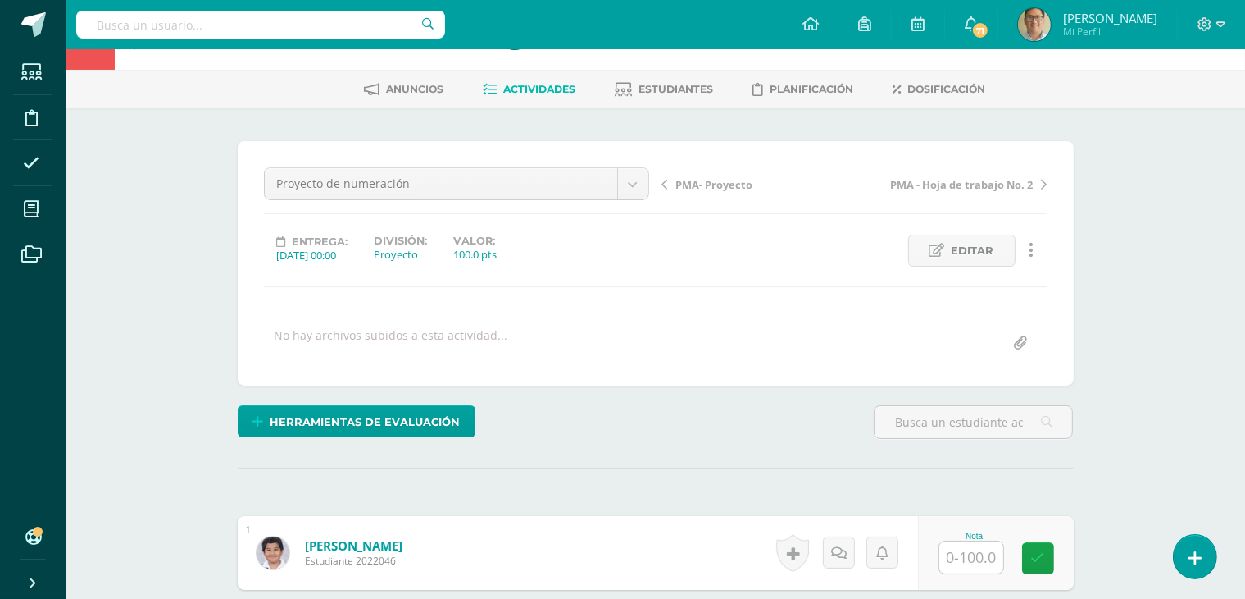
scroll to position [0, 0]
